Goal: Transaction & Acquisition: Subscribe to service/newsletter

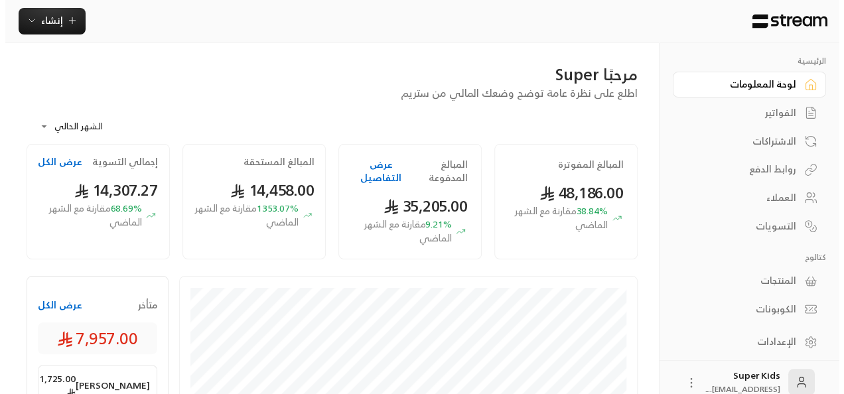
scroll to position [14, 0]
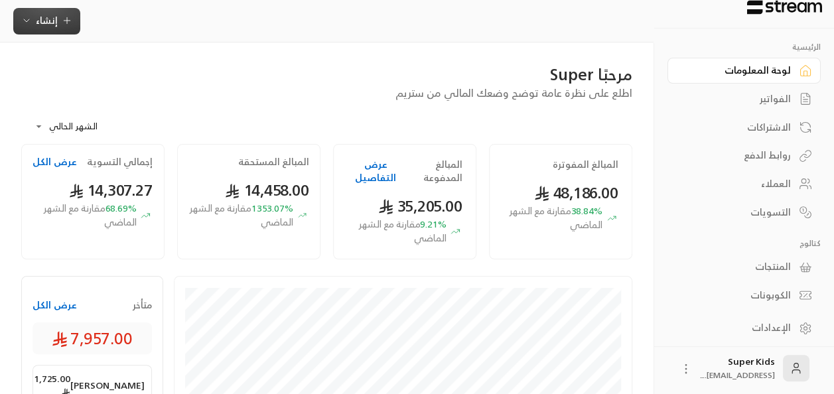
click at [57, 28] on span "إنشاء" at bounding box center [46, 20] width 51 height 17
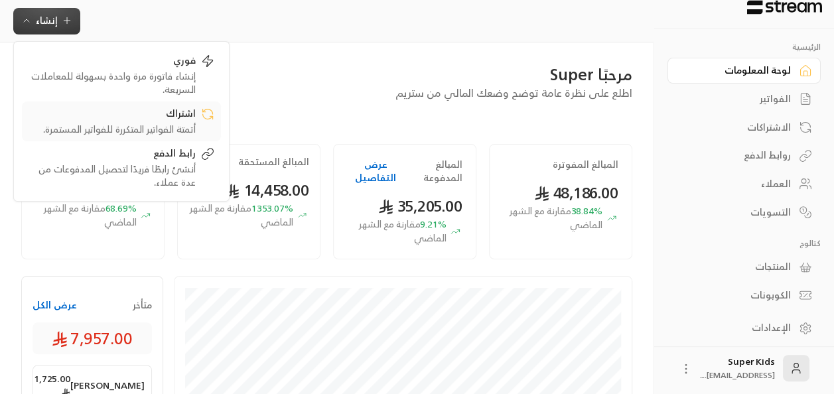
click at [153, 119] on div "اشتراك" at bounding box center [112, 115] width 167 height 16
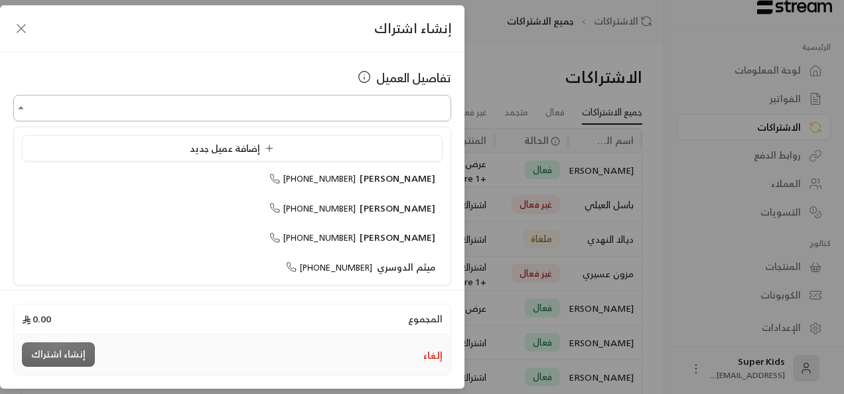
click at [298, 107] on input "اختر العميل" at bounding box center [232, 108] width 438 height 23
type input "*"
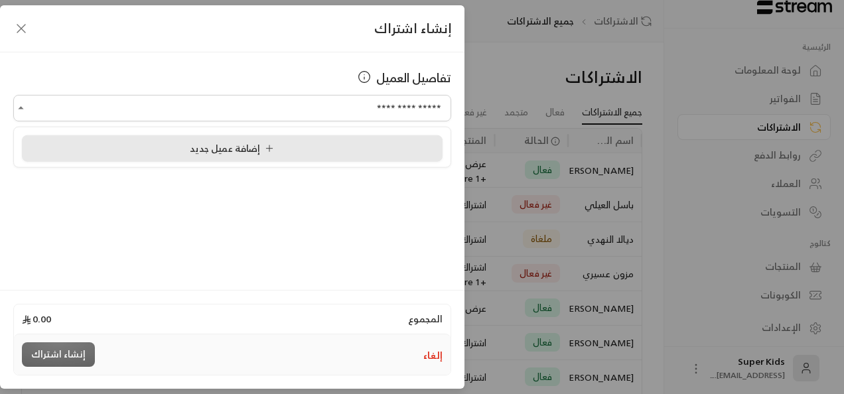
click at [299, 149] on div "إضافة عميل جديد" at bounding box center [232, 148] width 406 height 14
type input "**********"
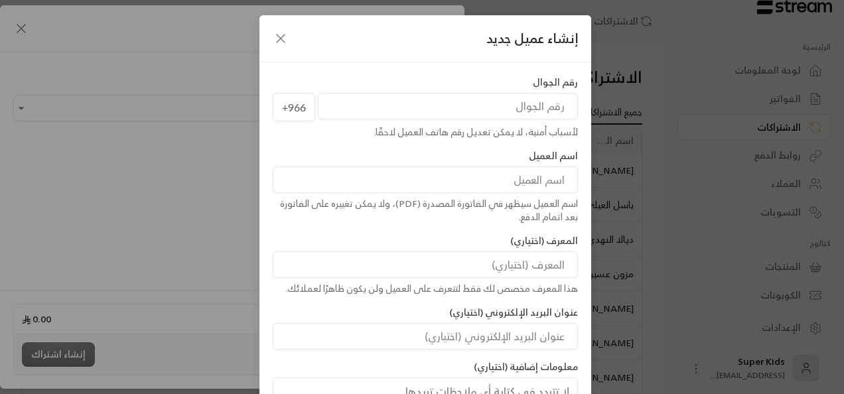
click at [417, 118] on input "tel" at bounding box center [448, 106] width 260 height 27
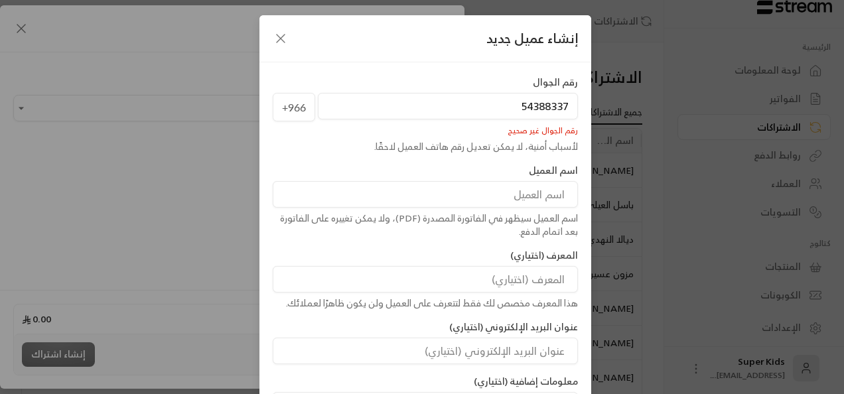
click at [492, 198] on input at bounding box center [425, 194] width 305 height 27
click at [564, 105] on input "54388337" at bounding box center [448, 106] width 260 height 27
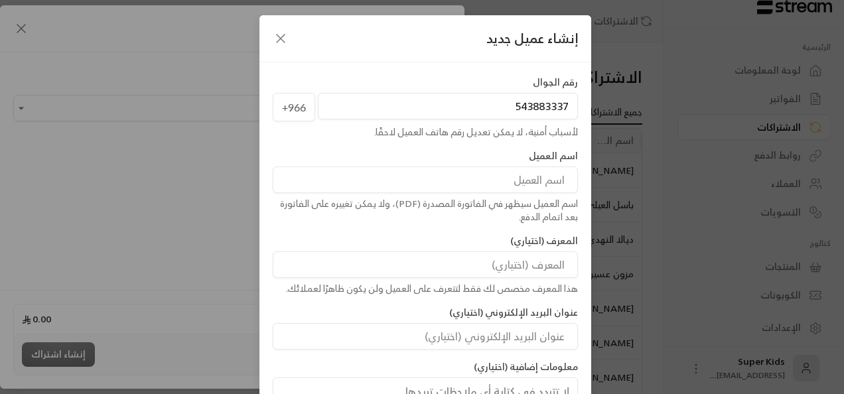
type input "543883337"
click at [528, 171] on input at bounding box center [425, 180] width 305 height 27
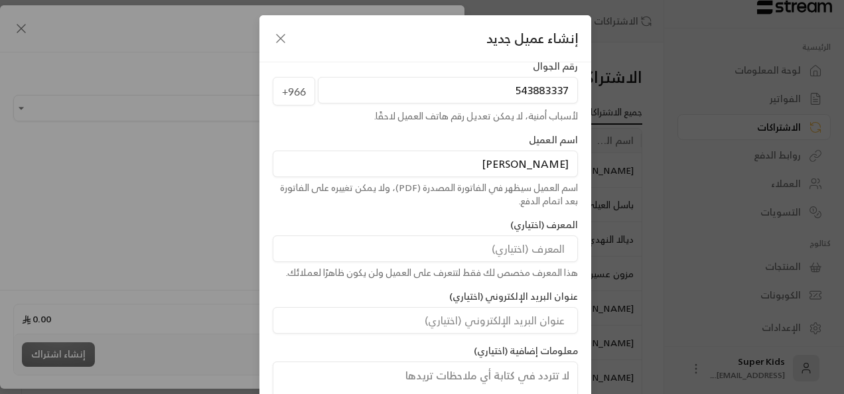
scroll to position [107, 0]
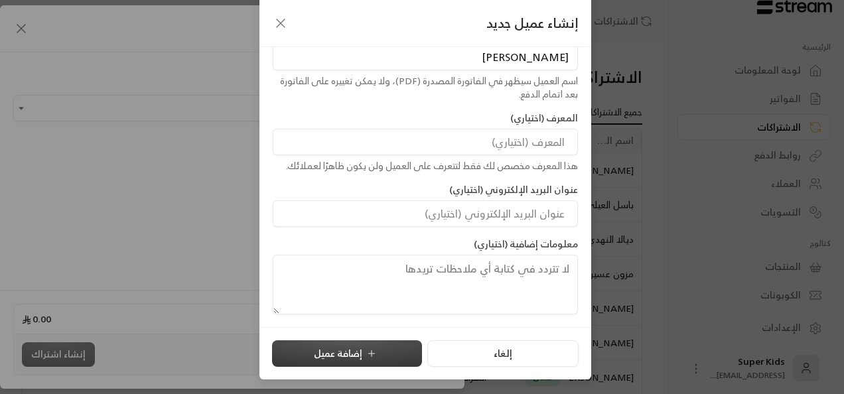
type input "[PERSON_NAME]"
click at [395, 345] on button "إضافة عميل" at bounding box center [347, 353] width 150 height 27
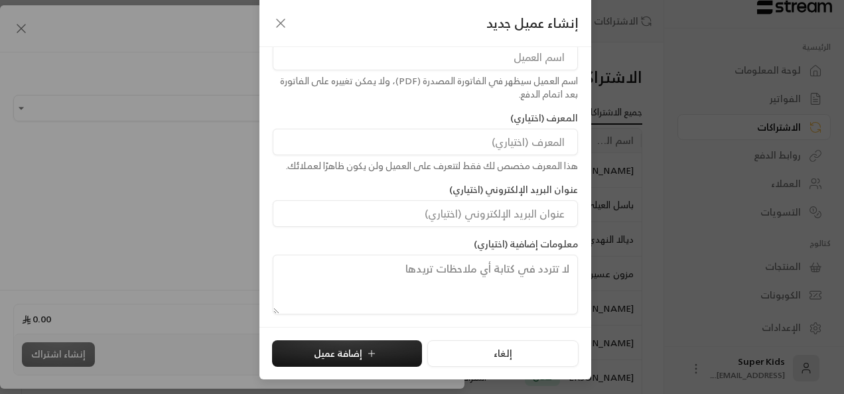
type input "**********"
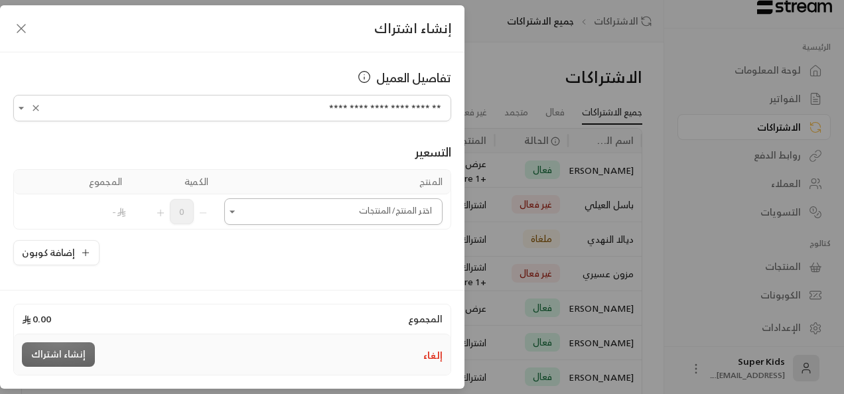
click at [239, 215] on icon "Open" at bounding box center [232, 211] width 13 height 13
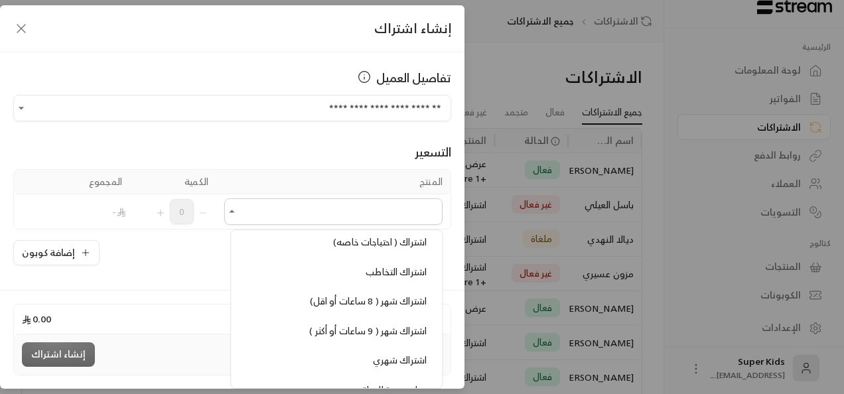
scroll to position [389, 0]
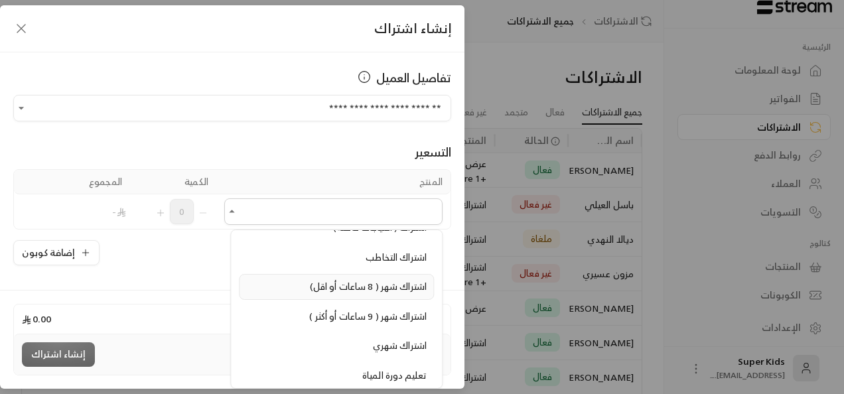
click at [360, 279] on span "اشتراك شهر ( 8 ساعات أو اقل)" at bounding box center [368, 286] width 117 height 17
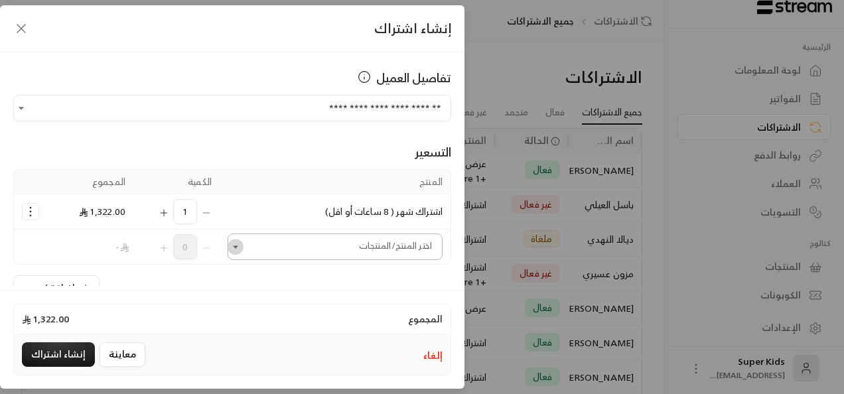
click at [238, 247] on icon "Open" at bounding box center [235, 246] width 13 height 13
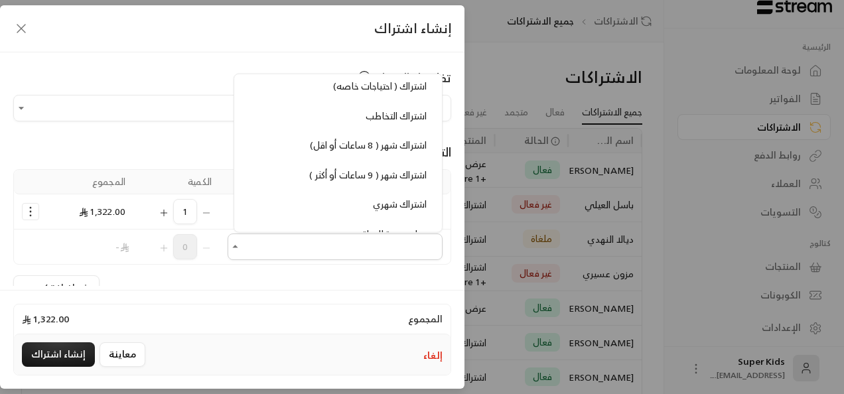
scroll to position [360, 0]
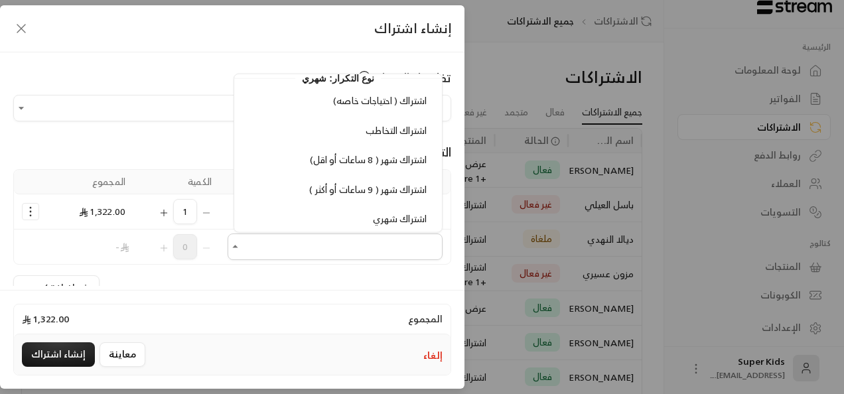
click at [139, 64] on div "**********" at bounding box center [232, 169] width 464 height 234
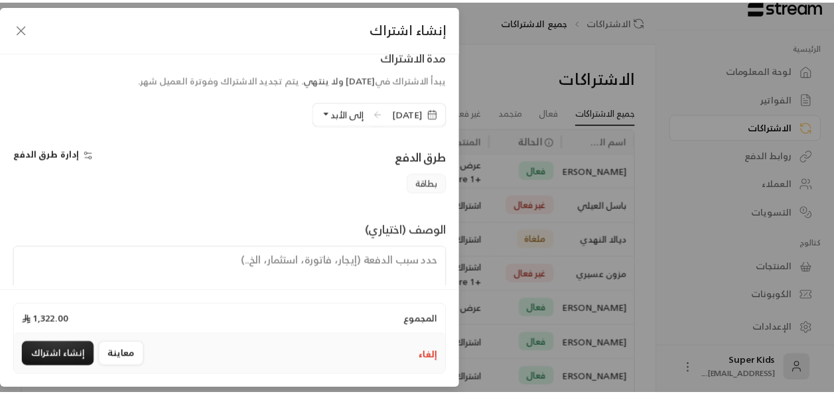
scroll to position [308, 0]
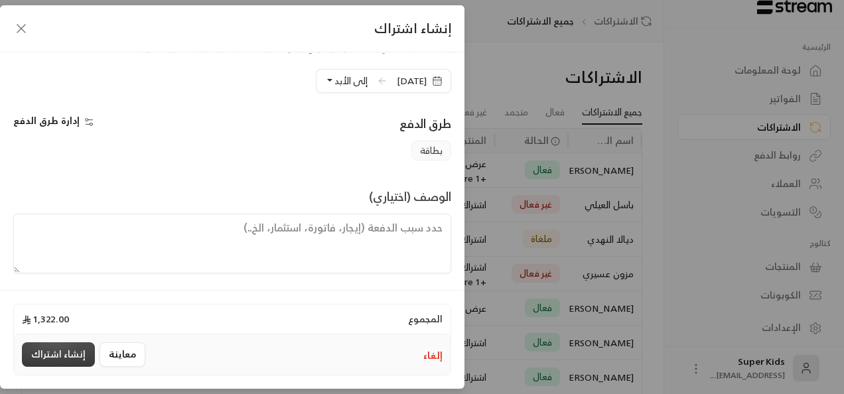
click at [70, 360] on button "إنشاء اشتراك" at bounding box center [58, 354] width 73 height 25
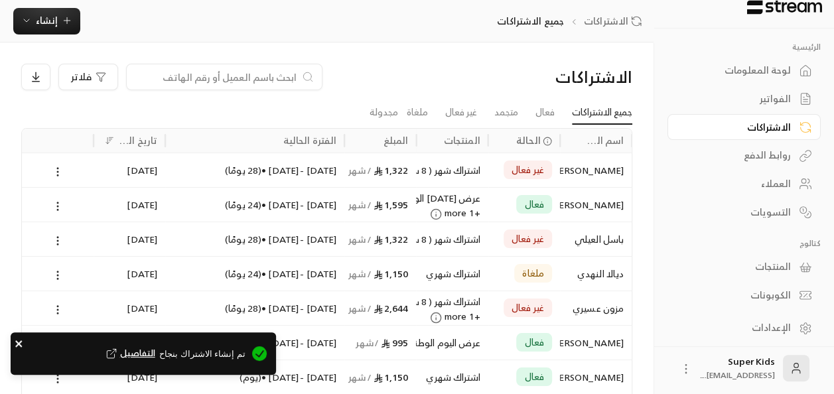
click at [19, 342] on icon "close" at bounding box center [19, 343] width 9 height 11
